Goal: Task Accomplishment & Management: Complete application form

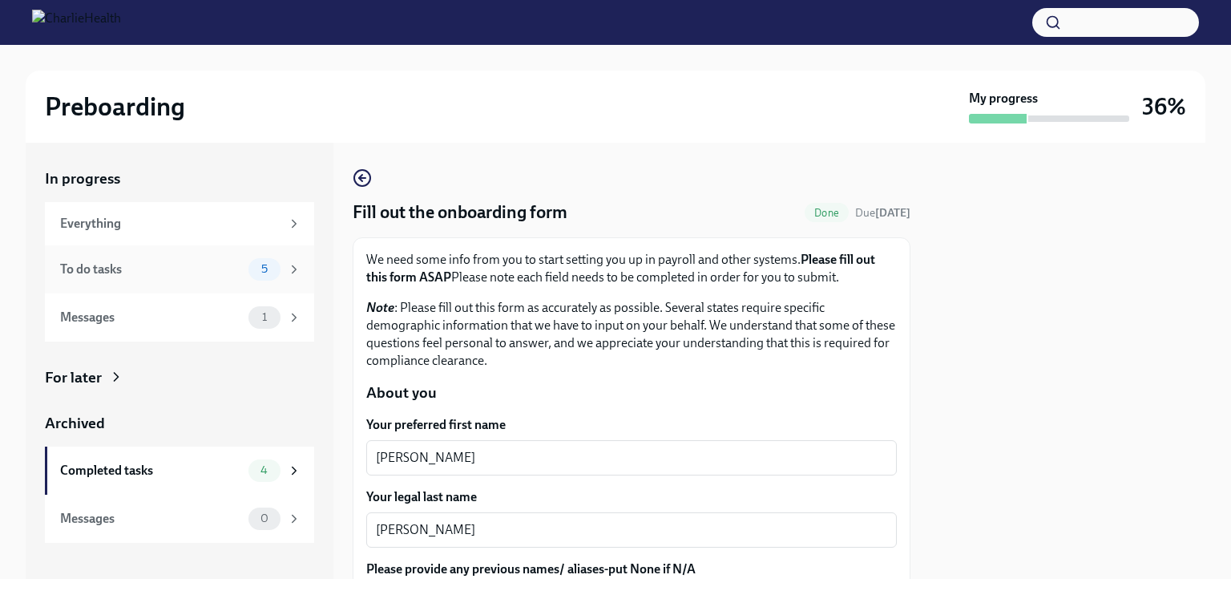
click at [224, 268] on div "To do tasks" at bounding box center [151, 269] width 182 height 18
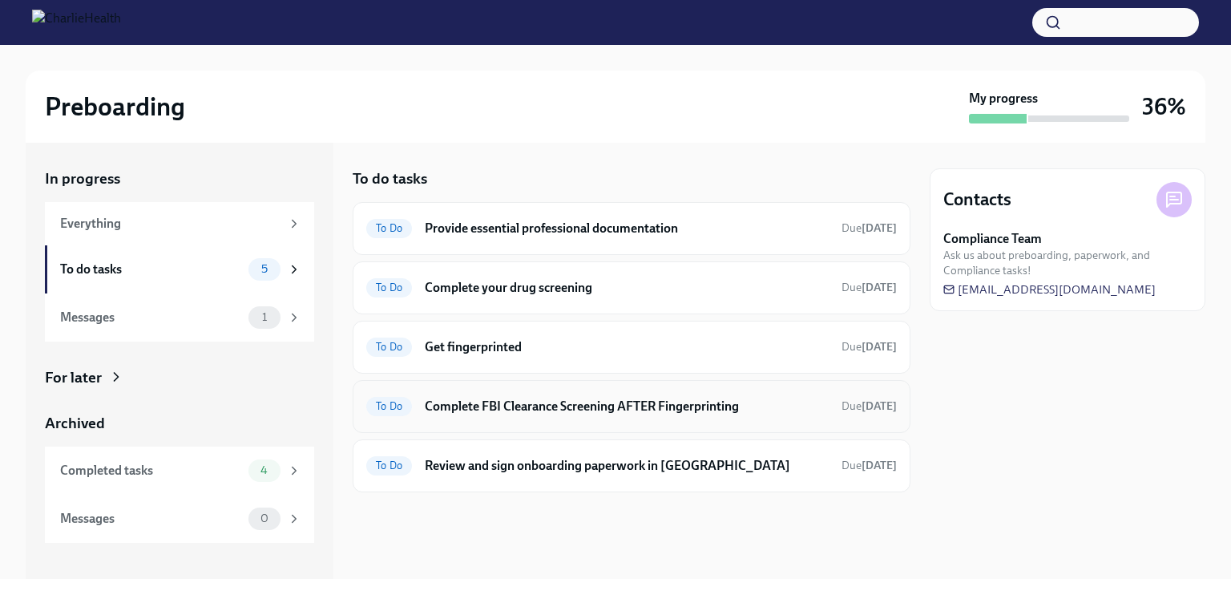
click at [564, 399] on h6 "Complete FBI Clearance Screening AFTER Fingerprinting" at bounding box center [627, 407] width 404 height 18
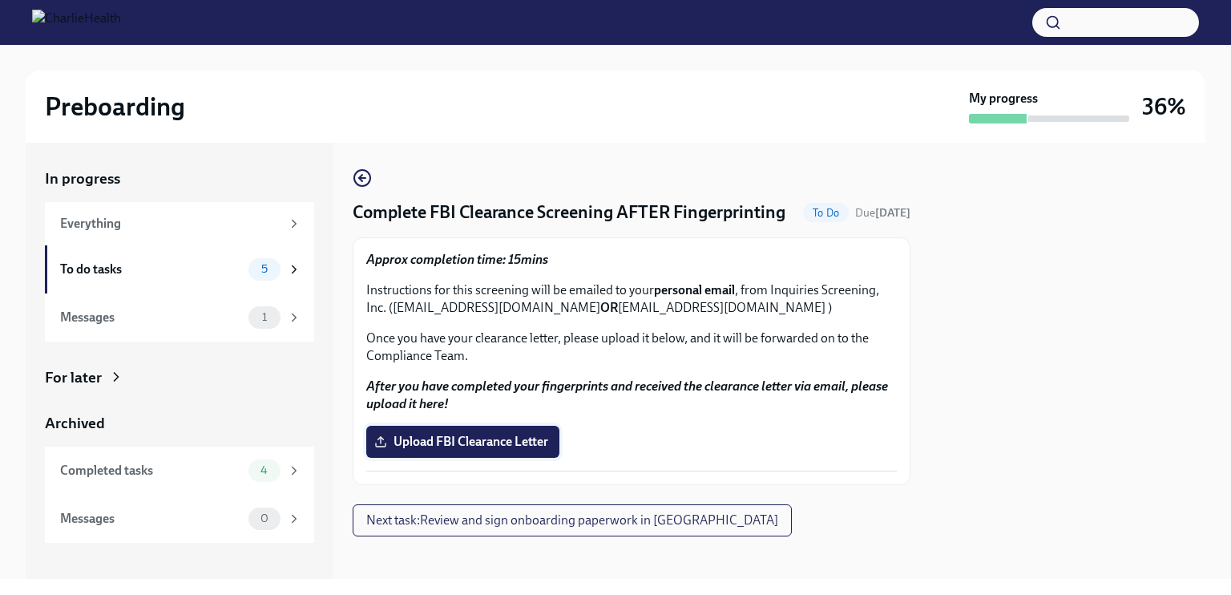
click at [460, 450] on span "Upload FBI Clearance Letter" at bounding box center [463, 442] width 171 height 16
click at [0, 0] on input "Upload FBI Clearance Letter" at bounding box center [0, 0] width 0 height 0
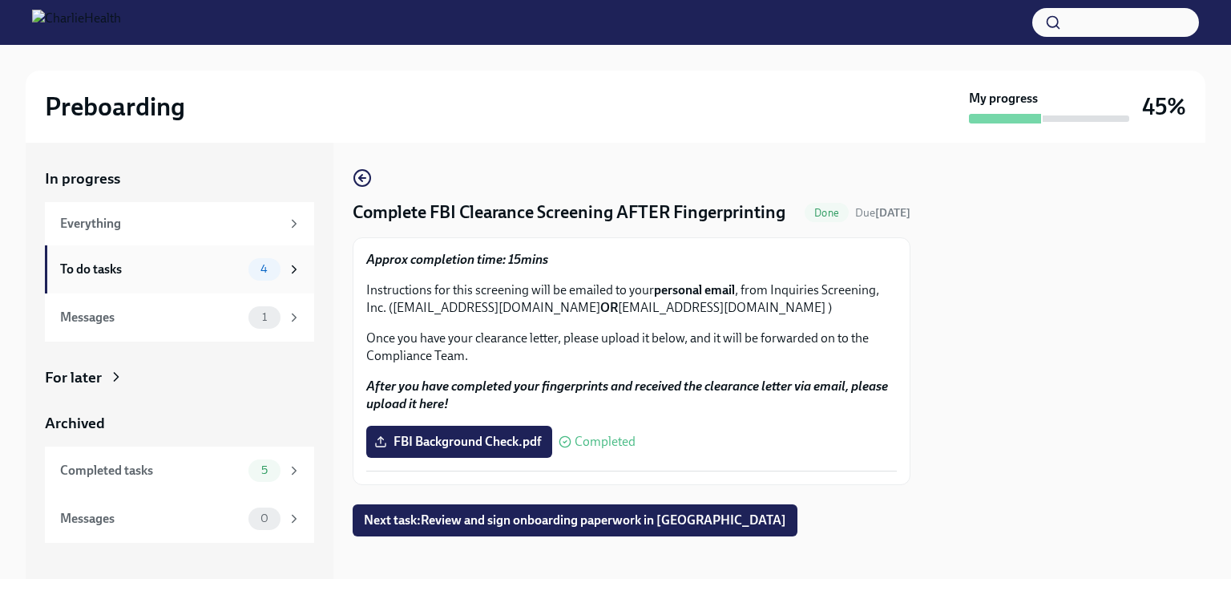
click at [237, 269] on div "To do tasks" at bounding box center [151, 269] width 182 height 18
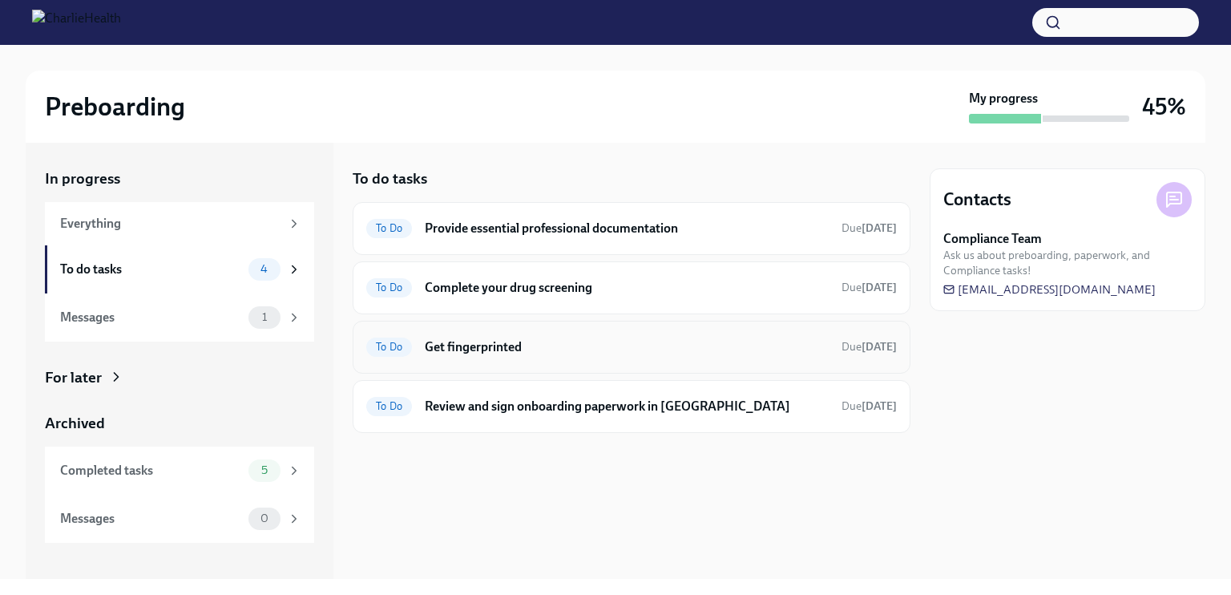
click at [474, 349] on h6 "Get fingerprinted" at bounding box center [627, 347] width 404 height 18
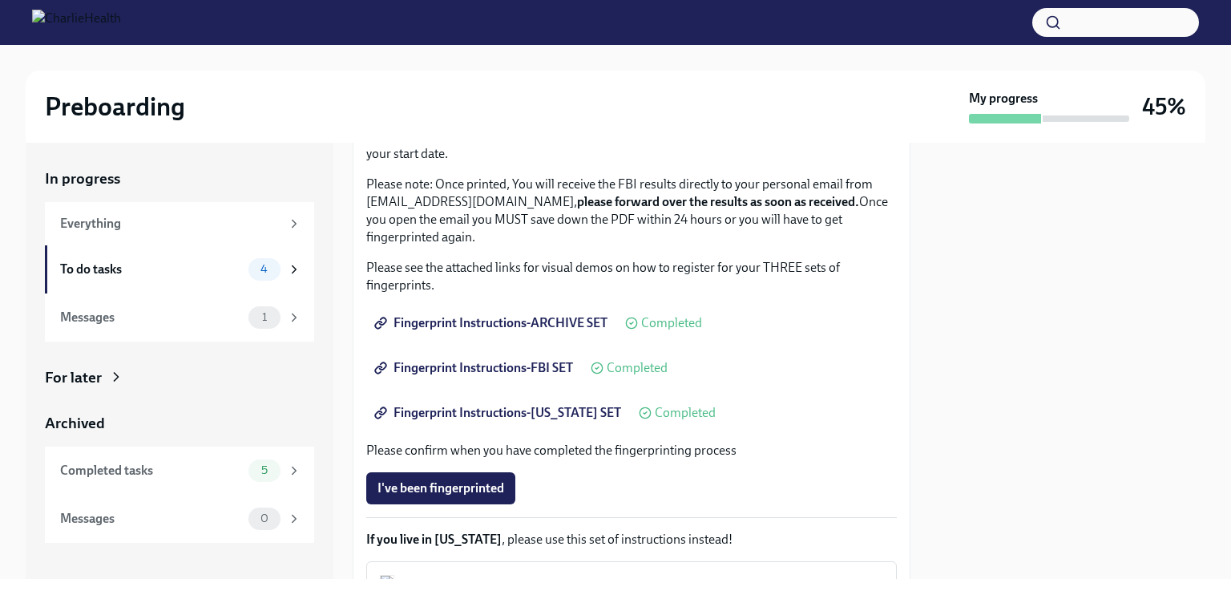
scroll to position [182, 0]
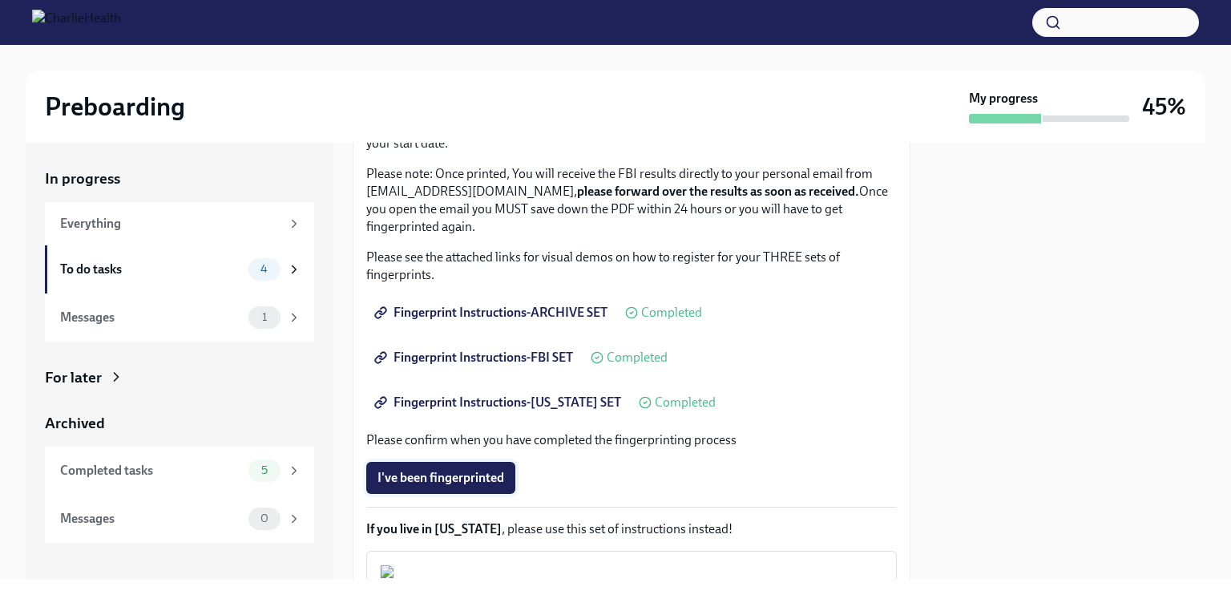
click at [484, 484] on span "I've been fingerprinted" at bounding box center [441, 478] width 127 height 16
click at [189, 277] on div "To do tasks" at bounding box center [151, 269] width 182 height 18
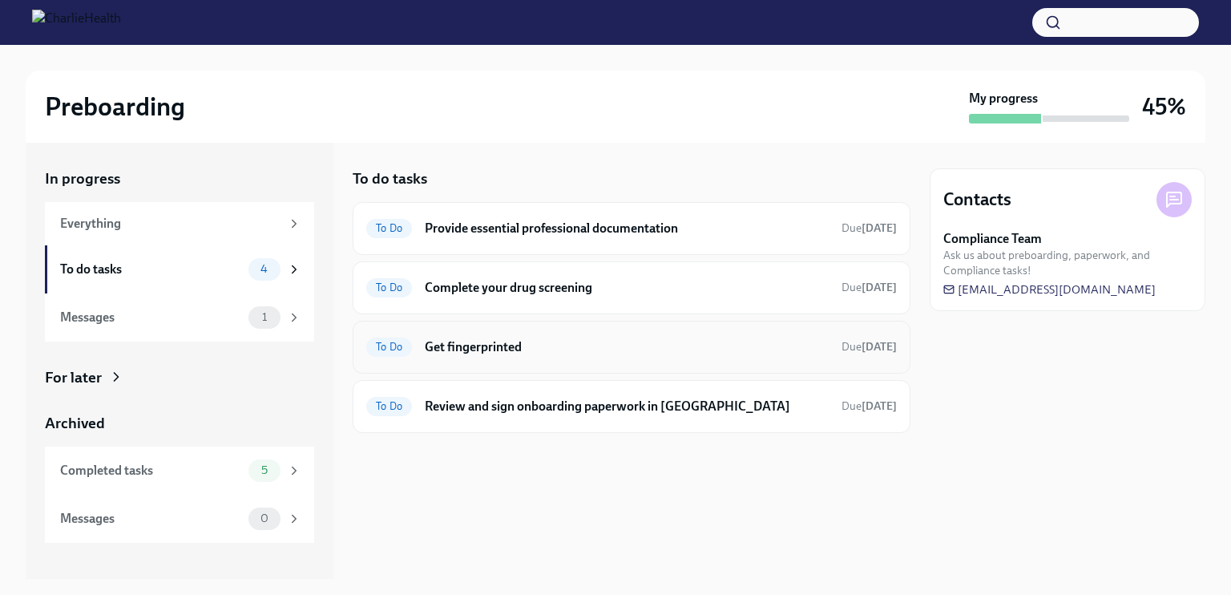
click at [529, 357] on div "To Do Get fingerprinted Due [DATE]" at bounding box center [631, 347] width 531 height 26
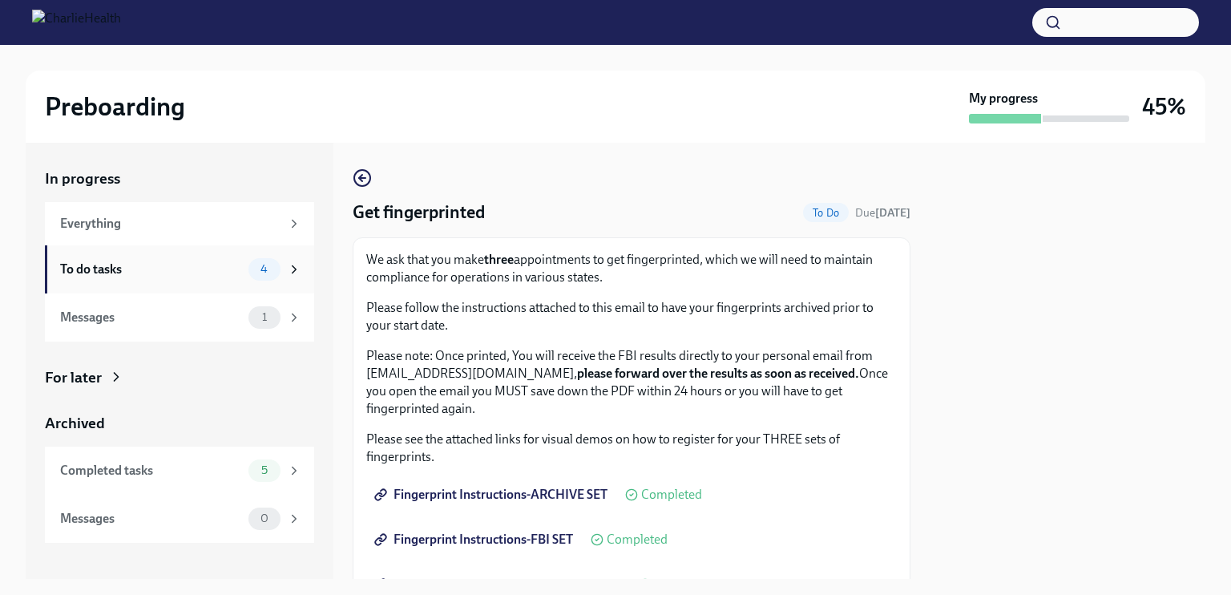
click at [202, 273] on div "To do tasks" at bounding box center [151, 269] width 182 height 18
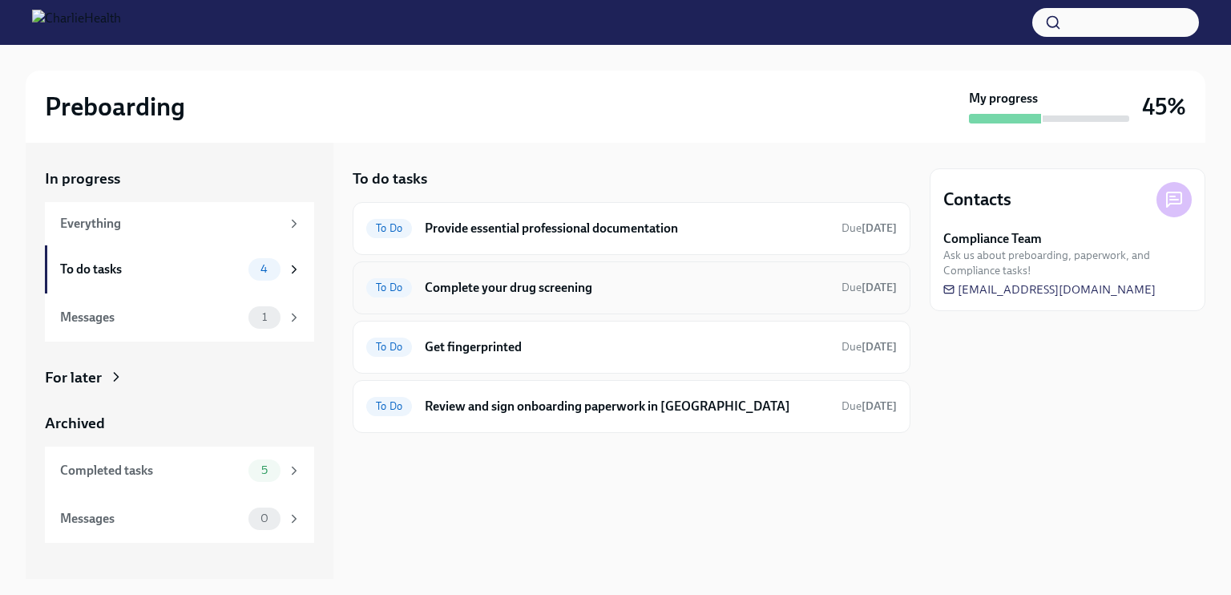
click at [497, 291] on h6 "Complete your drug screening" at bounding box center [627, 288] width 404 height 18
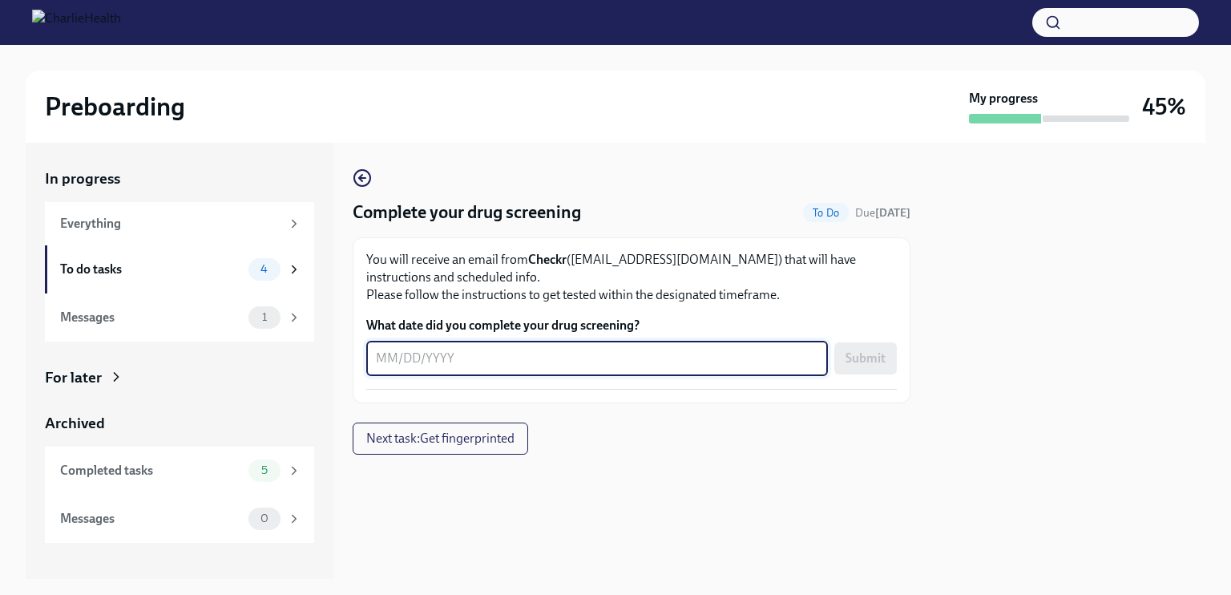
click at [448, 354] on textarea "What date did you complete your drug screening?" at bounding box center [597, 358] width 442 height 19
type textarea "[DATE]"
click at [861, 350] on span "Submit" at bounding box center [866, 358] width 40 height 16
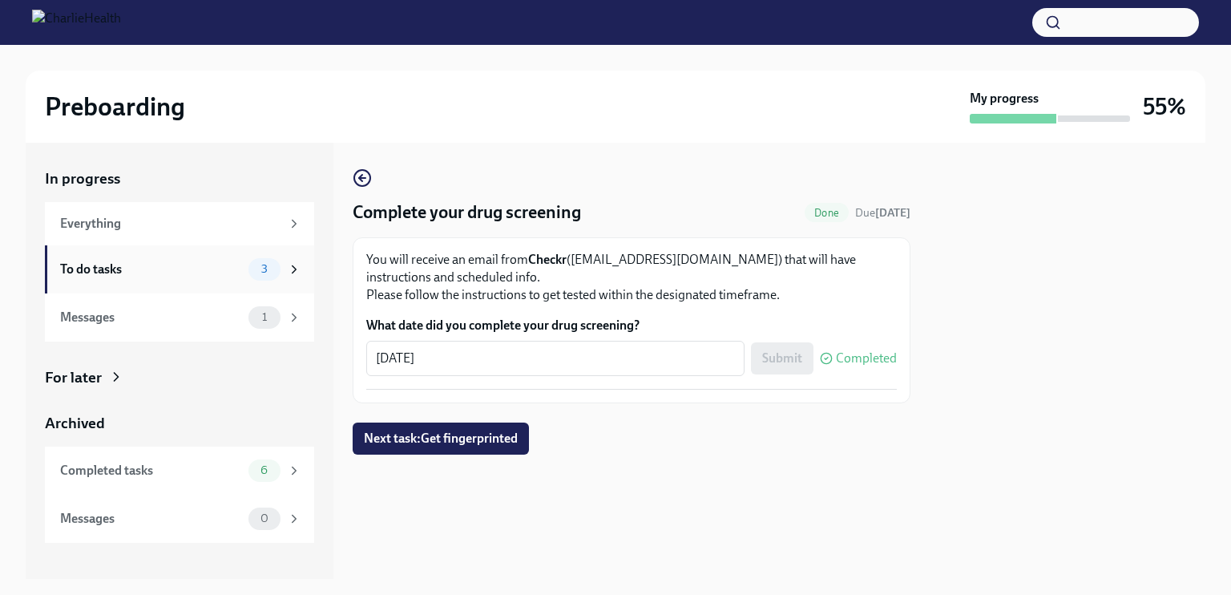
click at [219, 281] on div "To do tasks 3" at bounding box center [179, 269] width 269 height 48
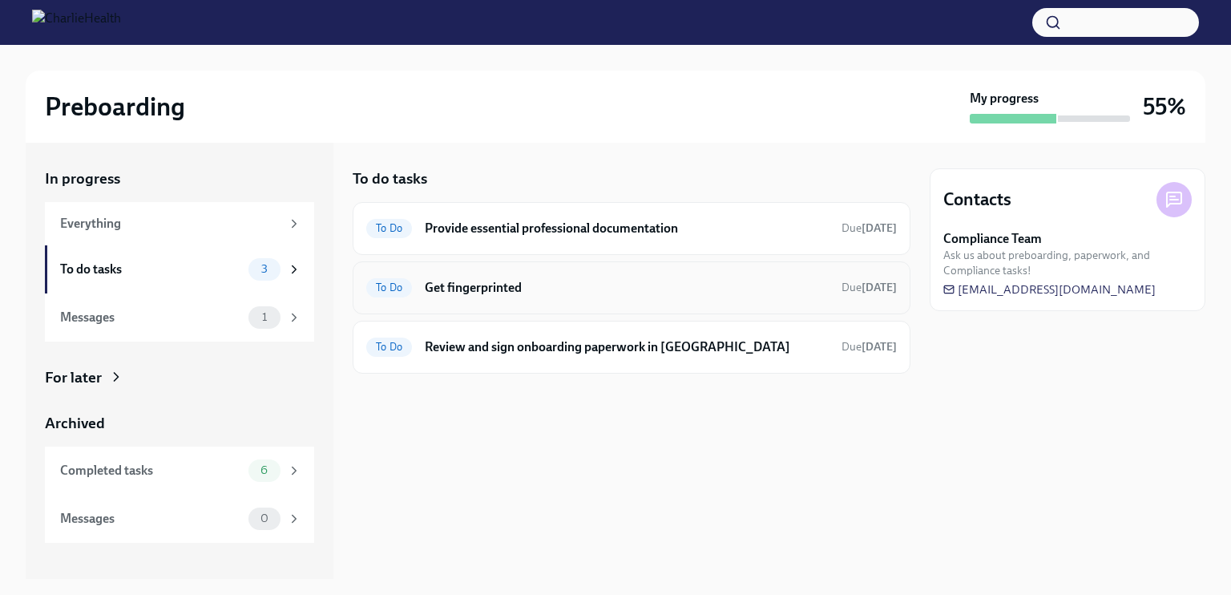
click at [505, 283] on h6 "Get fingerprinted" at bounding box center [627, 288] width 404 height 18
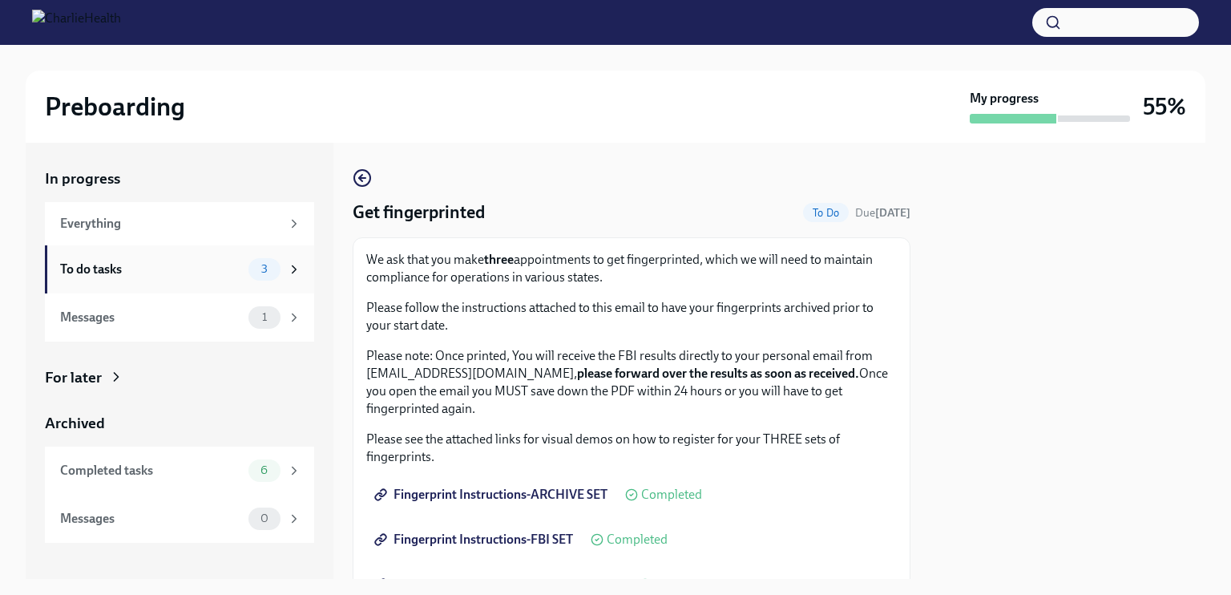
click at [222, 264] on div "To do tasks" at bounding box center [151, 269] width 182 height 18
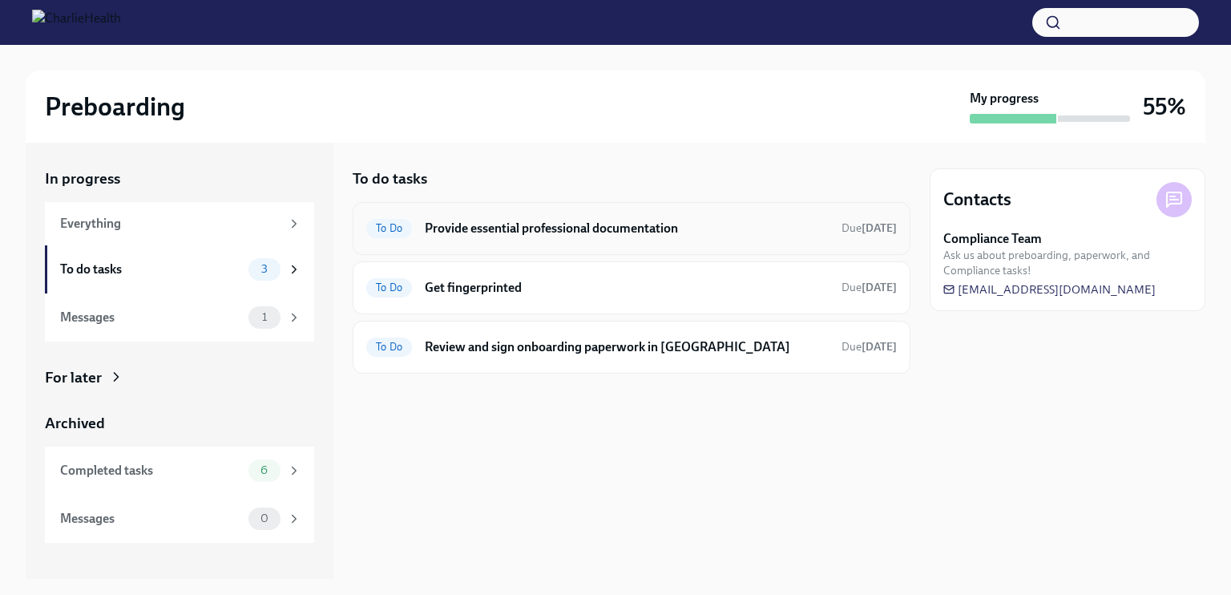
click at [514, 224] on h6 "Provide essential professional documentation" at bounding box center [627, 229] width 404 height 18
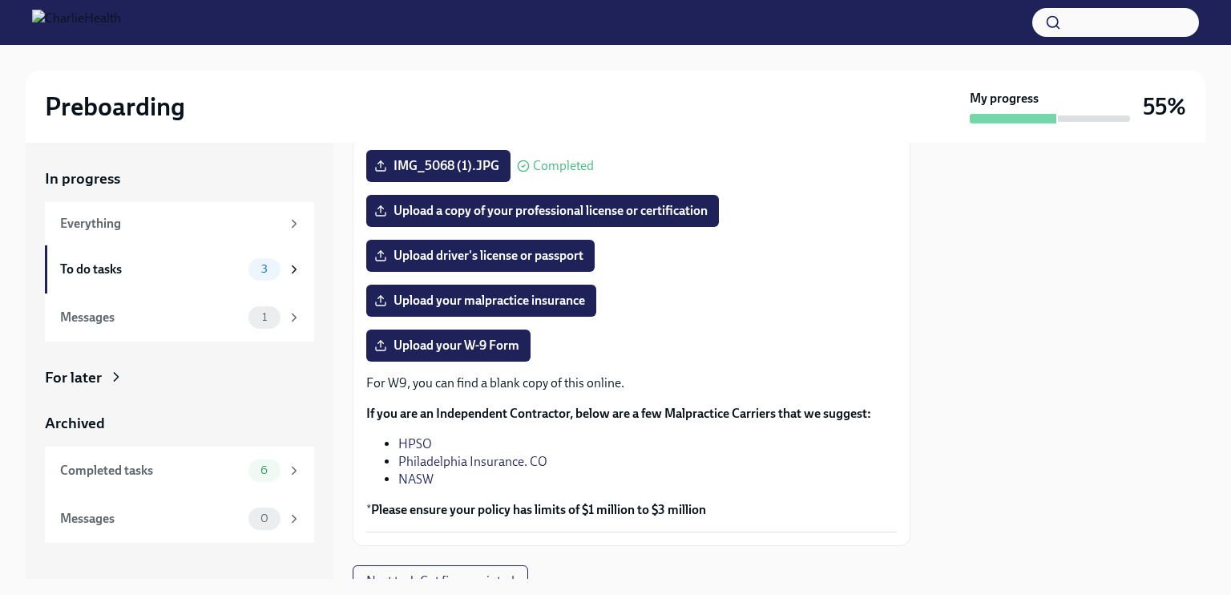
scroll to position [356, 0]
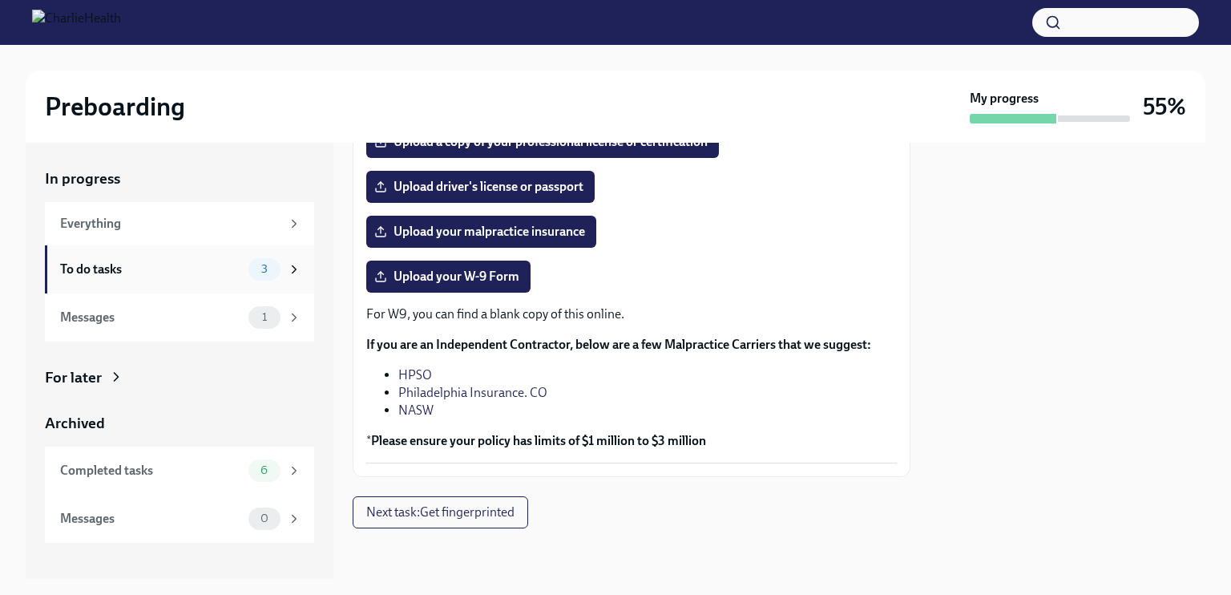
click at [203, 270] on div "To do tasks" at bounding box center [151, 269] width 182 height 18
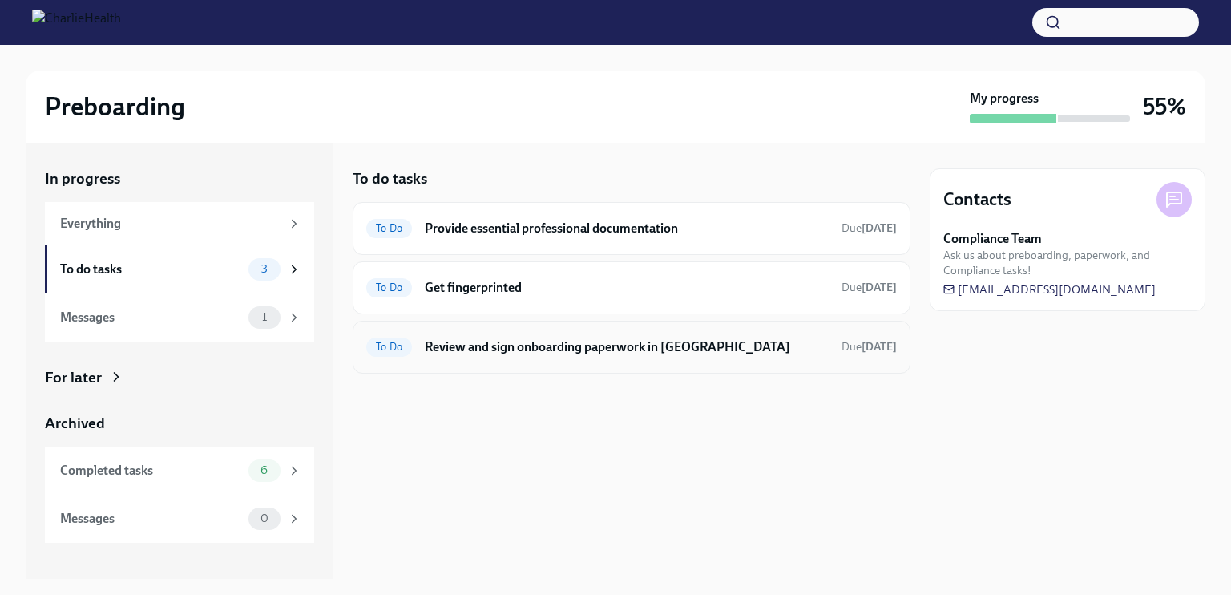
click at [570, 350] on h6 "Review and sign onboarding paperwork in [GEOGRAPHIC_DATA]" at bounding box center [627, 347] width 404 height 18
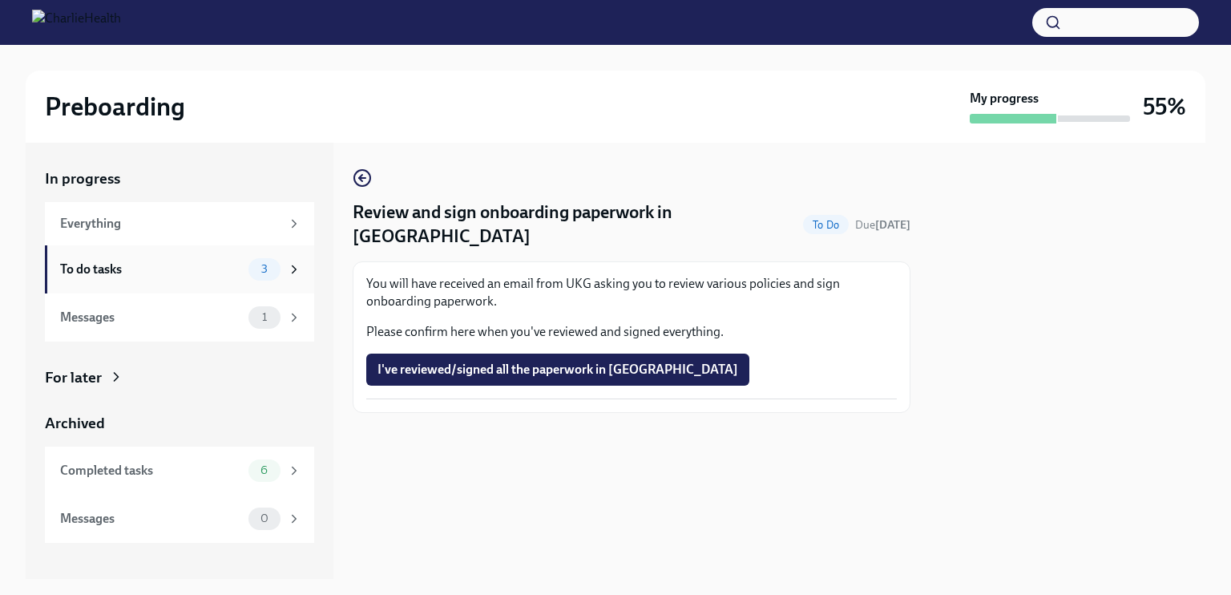
click at [176, 267] on div "To do tasks" at bounding box center [151, 269] width 182 height 18
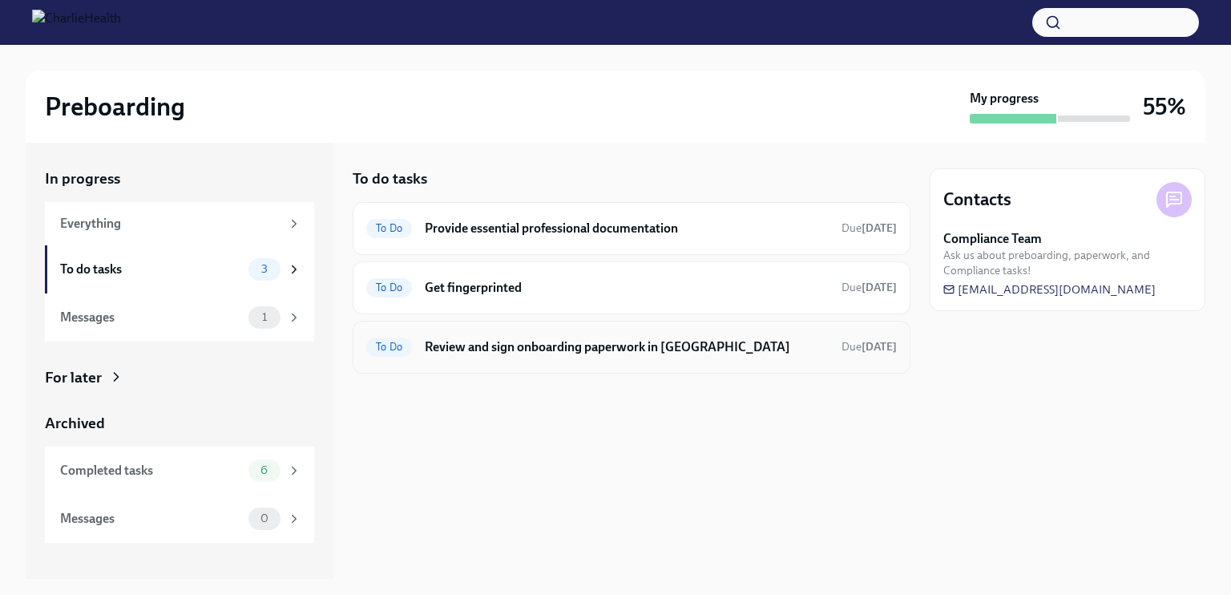
click at [551, 345] on h6 "Review and sign onboarding paperwork in [GEOGRAPHIC_DATA]" at bounding box center [627, 347] width 404 height 18
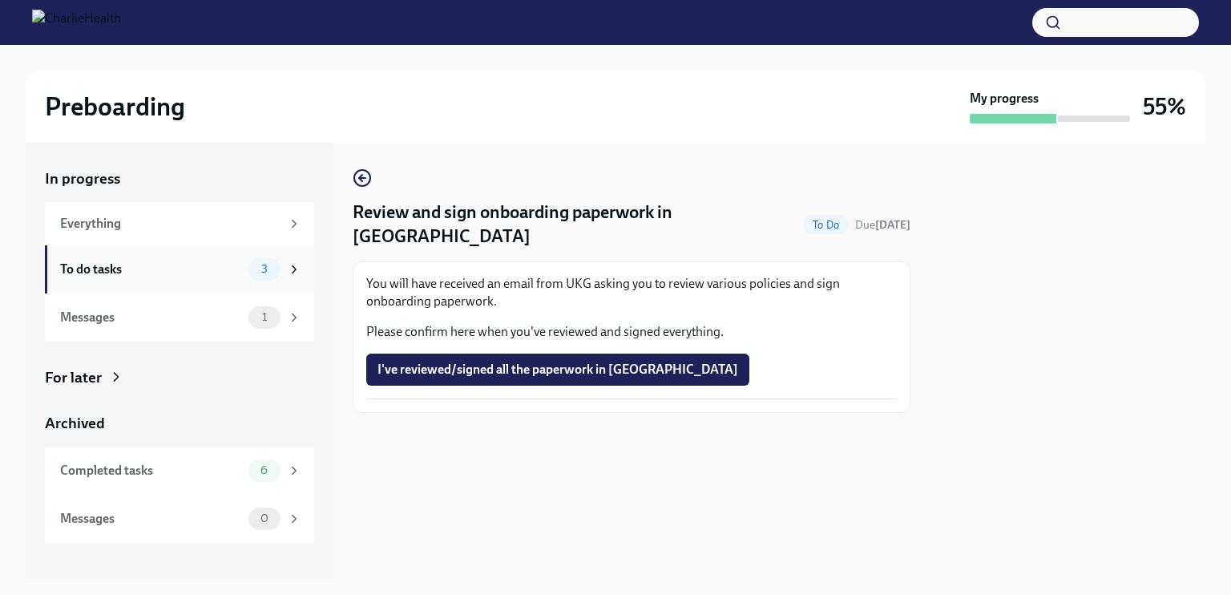
click at [220, 269] on div "To do tasks" at bounding box center [151, 269] width 182 height 18
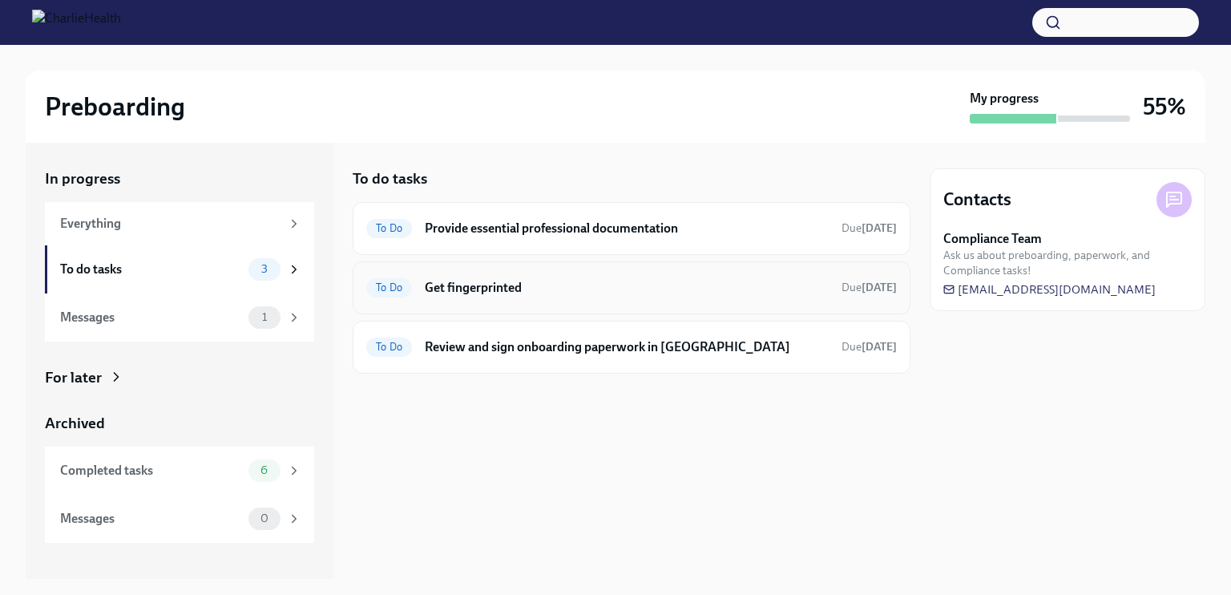
click at [718, 297] on div "To Do Get fingerprinted Due [DATE]" at bounding box center [631, 288] width 531 height 26
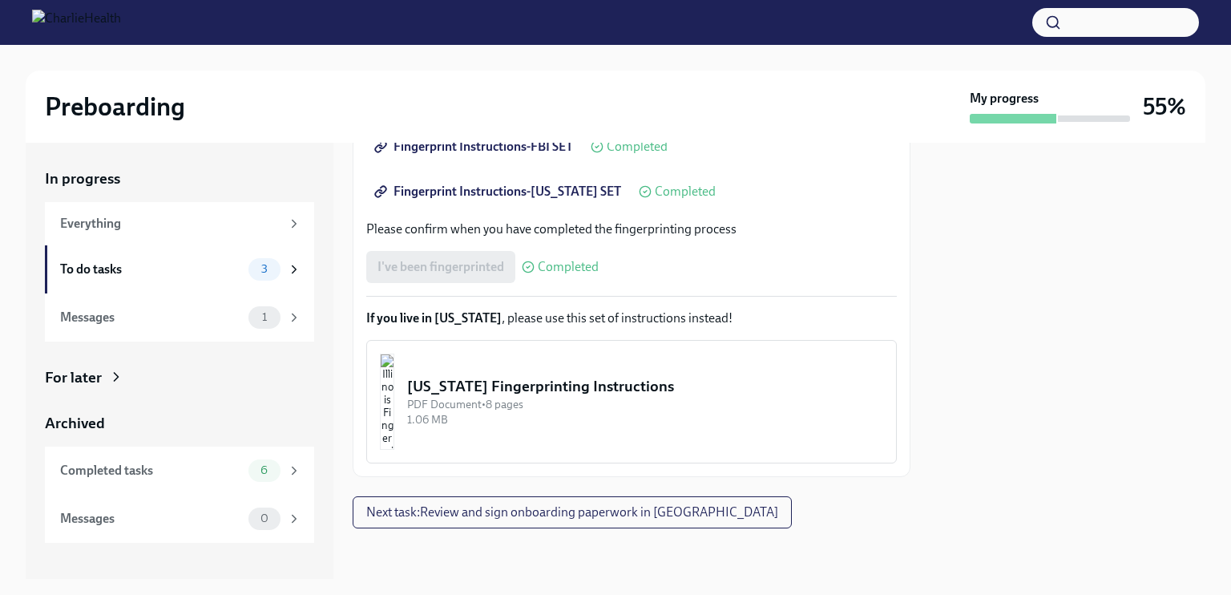
scroll to position [392, 0]
click at [619, 501] on button "Next task : Review and sign onboarding paperwork in [GEOGRAPHIC_DATA]" at bounding box center [572, 513] width 439 height 32
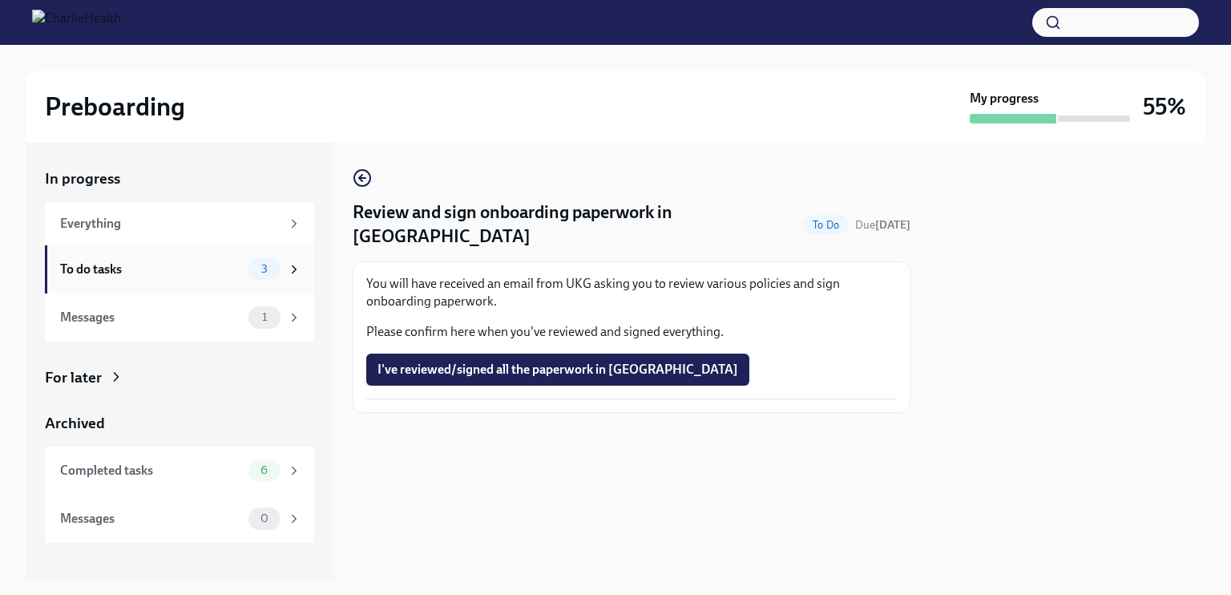
click at [203, 266] on div "To do tasks" at bounding box center [151, 269] width 182 height 18
